Goal: Find specific page/section

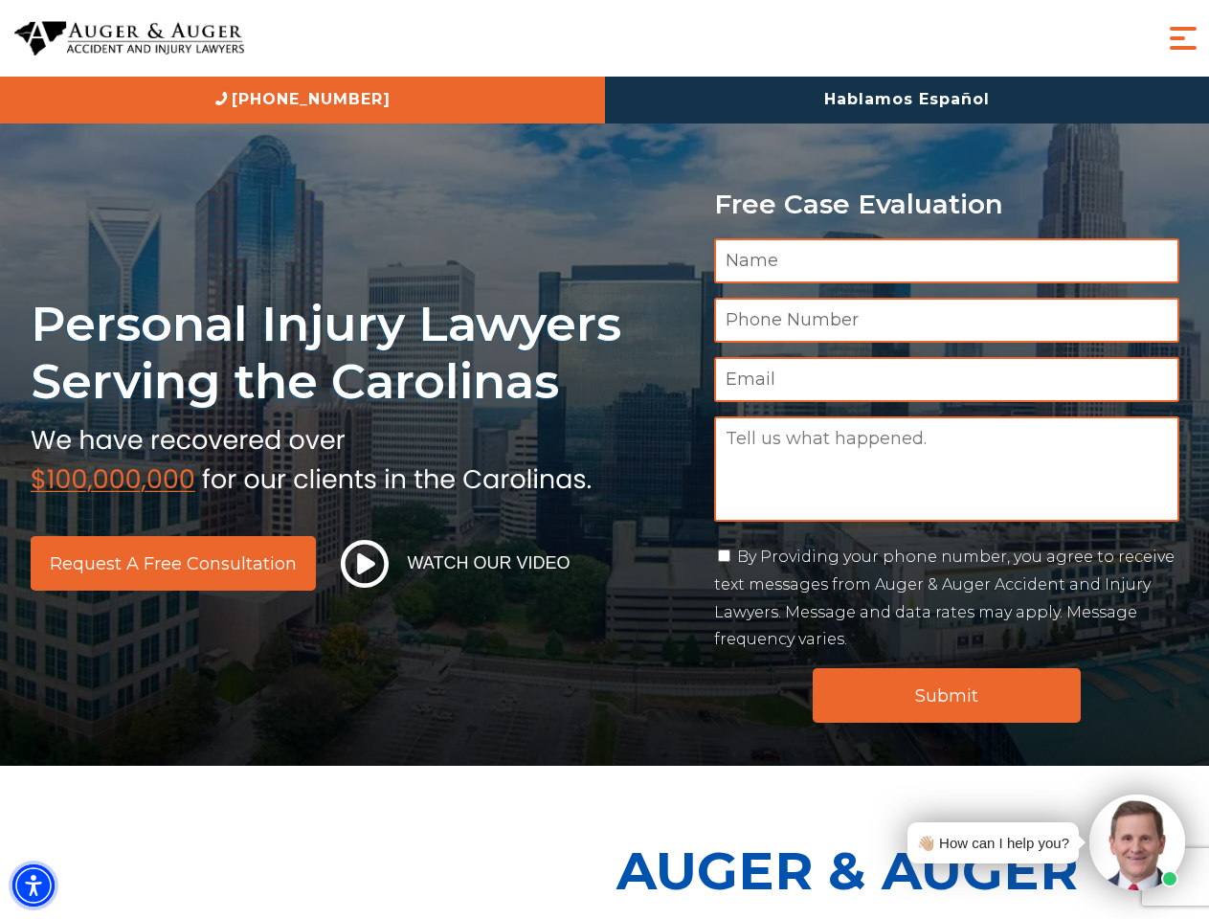
click at [34, 886] on img "Accessibility Menu" at bounding box center [33, 886] width 42 height 42
